Goal: Find contact information: Find contact information

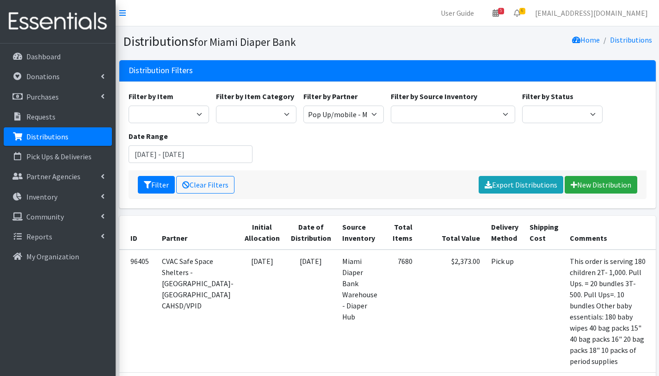
select select "2872"
click at [50, 180] on p "Partner Agencies" at bounding box center [53, 176] width 54 height 9
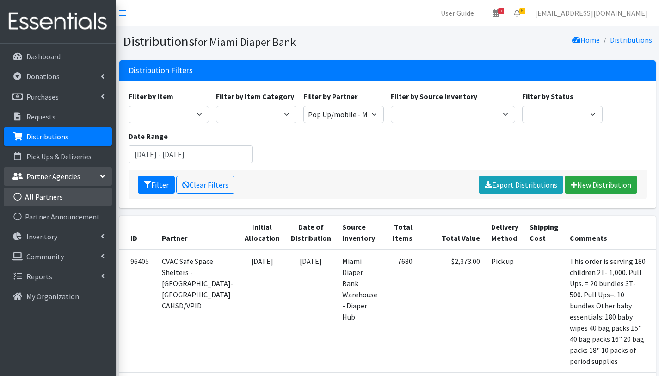
click at [50, 194] on link "All Partners" at bounding box center [58, 196] width 108 height 18
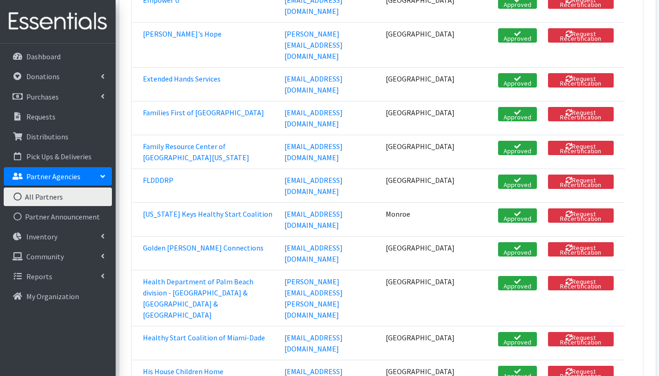
scroll to position [768, 0]
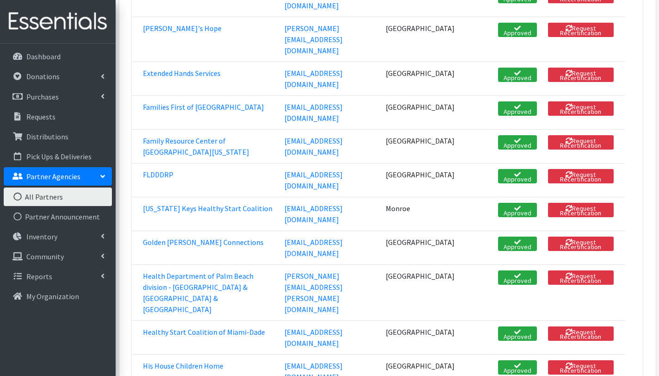
drag, startPoint x: 279, startPoint y: 230, endPoint x: 376, endPoint y: 235, distance: 96.8
copy link "[EMAIL_ADDRESS][DOMAIN_NAME]"
